Goal: Transaction & Acquisition: Obtain resource

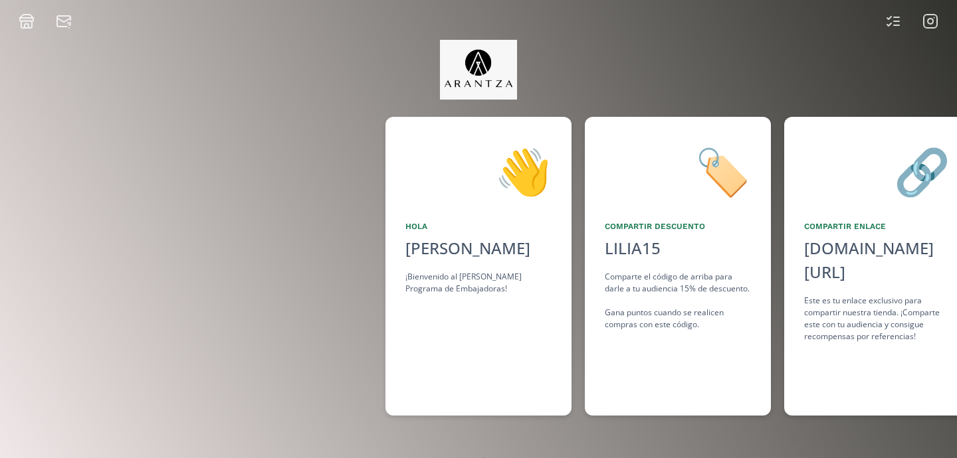
scroll to position [0, 997]
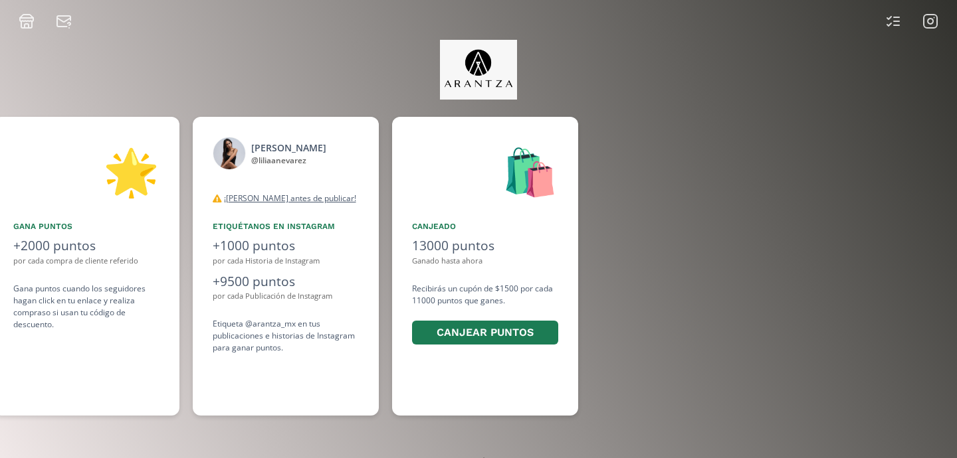
scroll to position [0, 997]
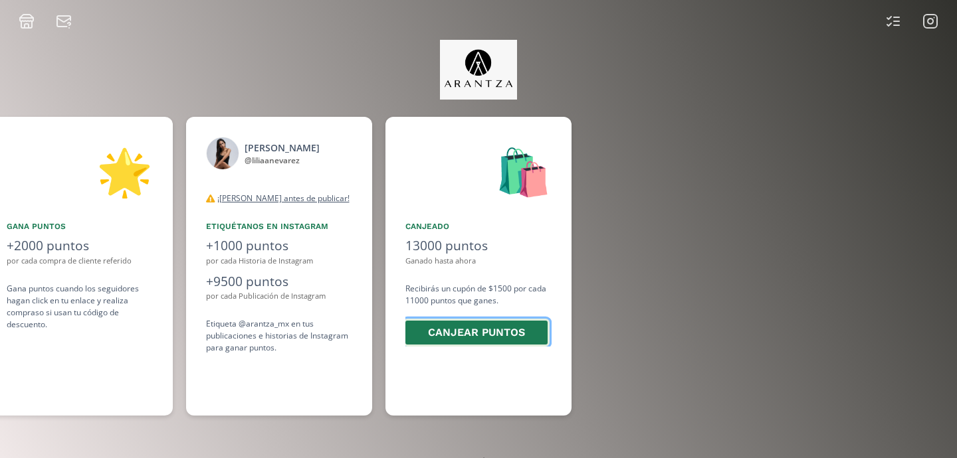
click at [486, 337] on button "Canjear puntos" at bounding box center [476, 333] width 146 height 29
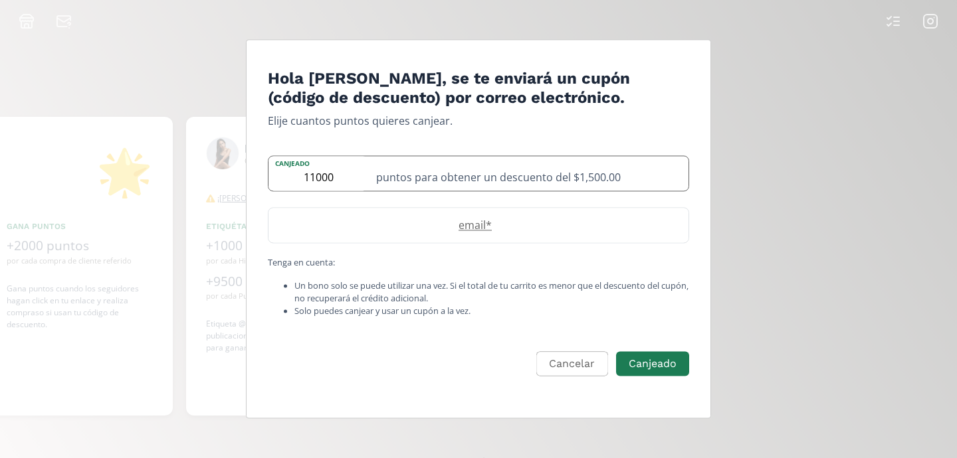
click at [607, 180] on div "puntos para obtener un descuento del $1,500.00" at bounding box center [528, 173] width 320 height 35
click at [314, 175] on input "11000" at bounding box center [318, 173] width 100 height 35
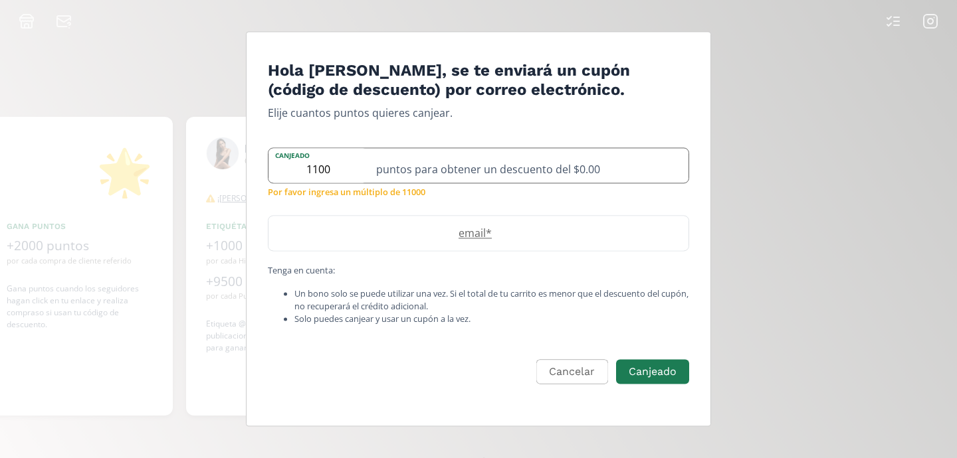
click at [548, 171] on div "puntos para obtener un descuento del $0.00" at bounding box center [528, 165] width 320 height 35
click at [597, 171] on div "puntos para obtener un descuento del $0.00" at bounding box center [528, 165] width 320 height 35
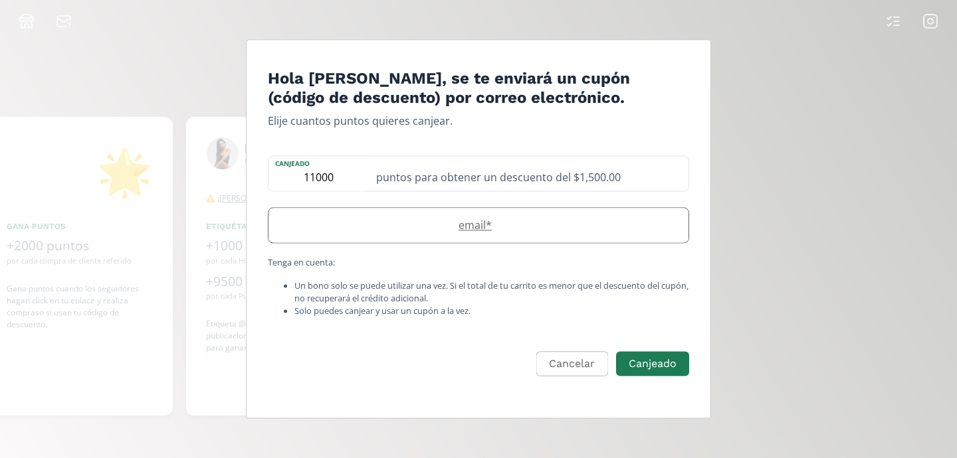
type input "11000"
click at [458, 223] on label "email *" at bounding box center [471, 225] width 407 height 16
type input "liliamnevarezgarcia@gmail.com"
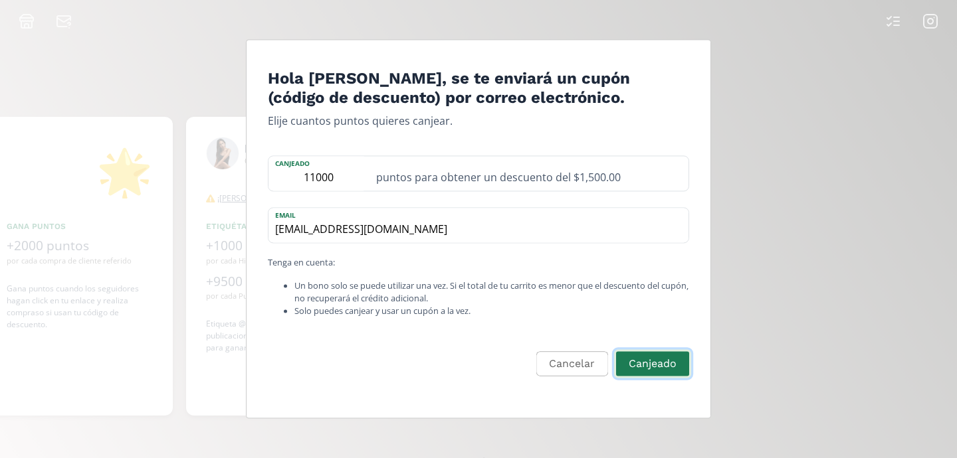
click at [642, 366] on button "Canjeado" at bounding box center [652, 364] width 77 height 29
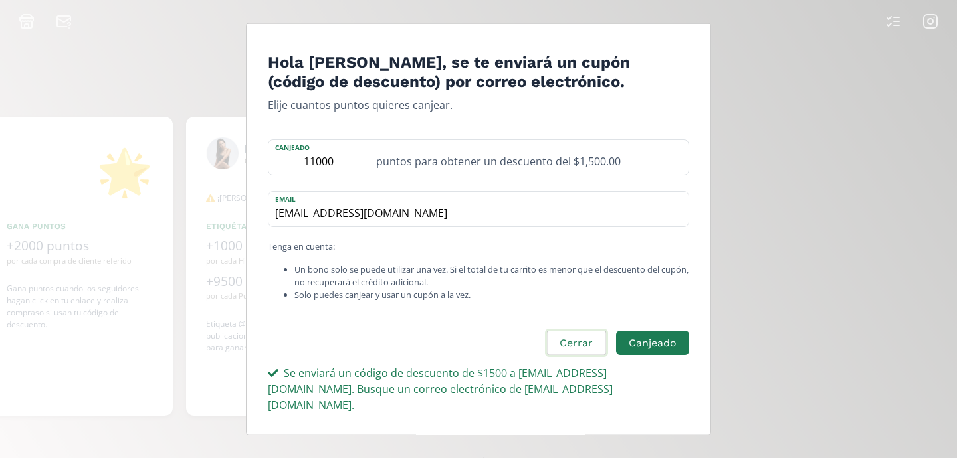
click at [582, 351] on button "Cerrar" at bounding box center [576, 344] width 62 height 29
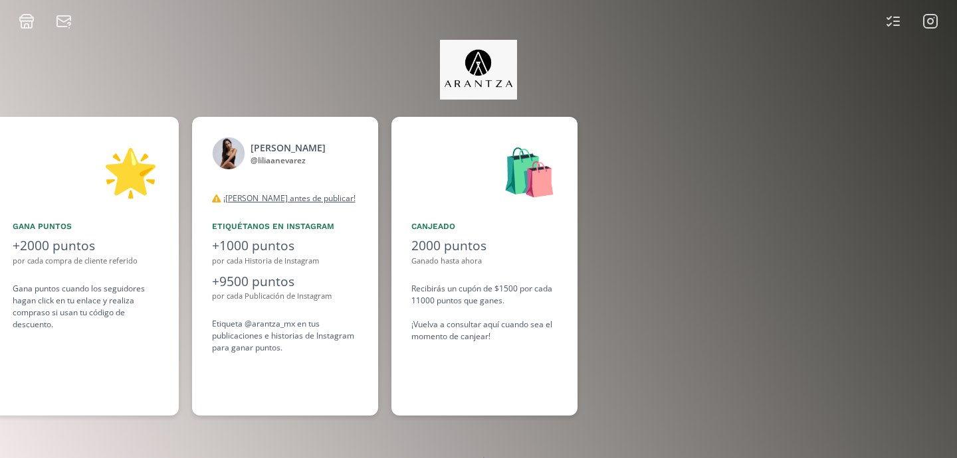
scroll to position [0, 997]
